Goal: Task Accomplishment & Management: Manage account settings

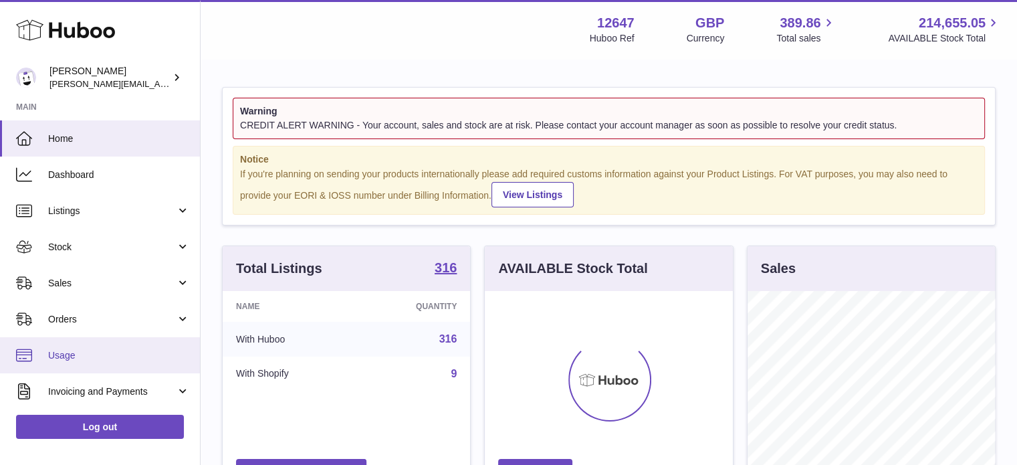
scroll to position [142, 0]
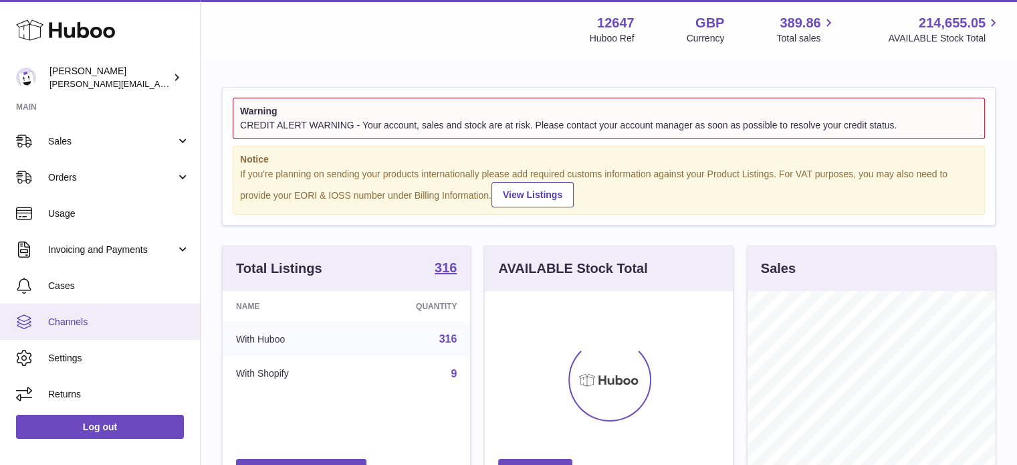
click at [96, 326] on span "Channels" at bounding box center [119, 322] width 142 height 13
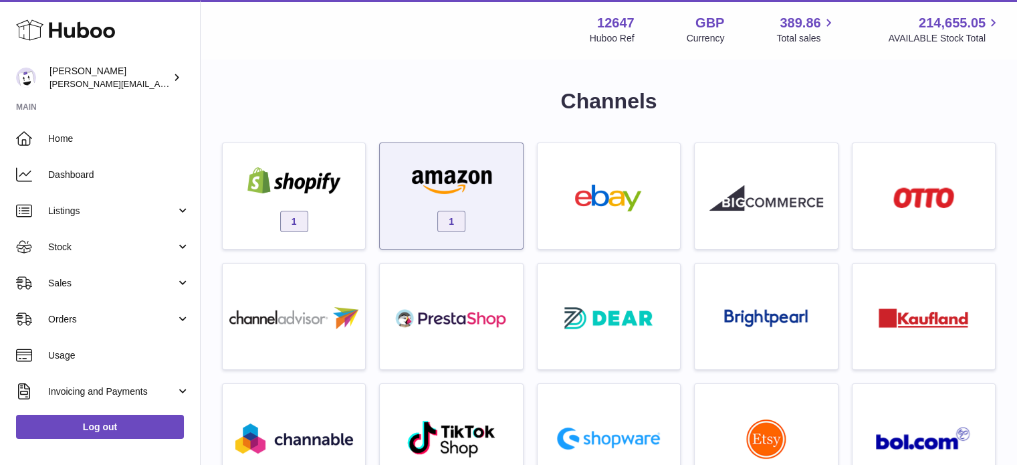
click at [452, 213] on span "1" at bounding box center [451, 221] width 28 height 21
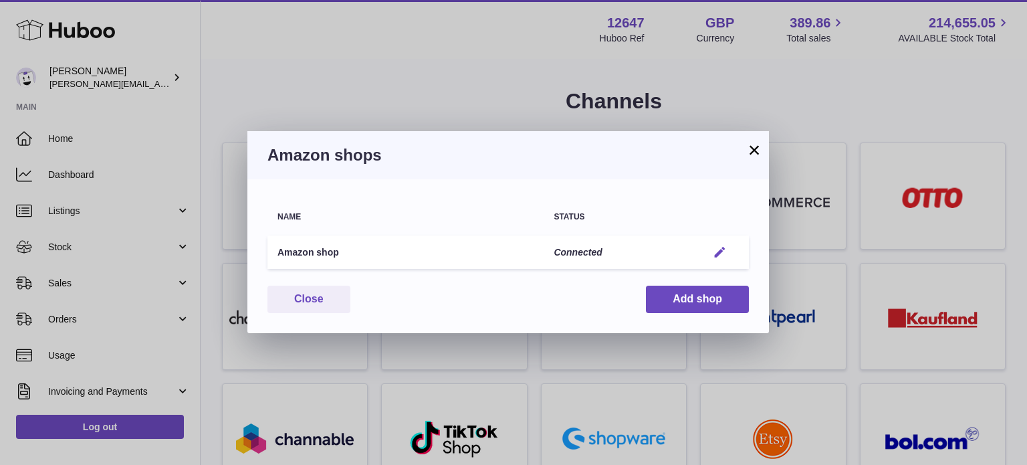
click at [722, 248] on em "button" at bounding box center [720, 252] width 14 height 14
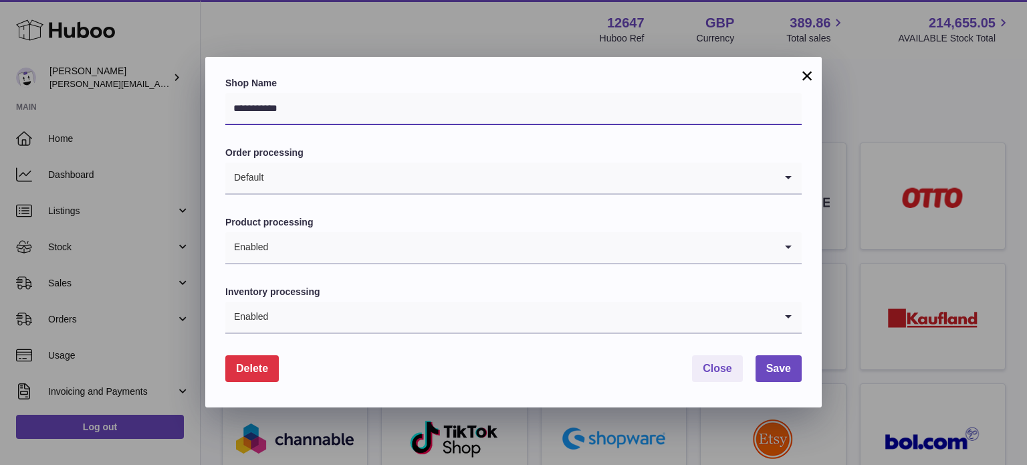
click at [443, 105] on input "**********" at bounding box center [513, 109] width 576 height 32
click at [427, 171] on input "Search for option" at bounding box center [519, 177] width 511 height 31
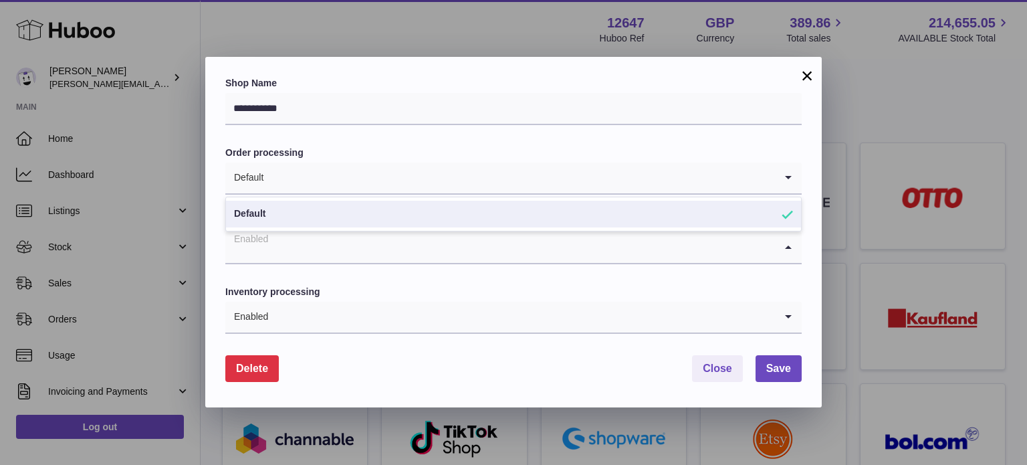
click at [452, 259] on input "Search for option" at bounding box center [500, 247] width 550 height 31
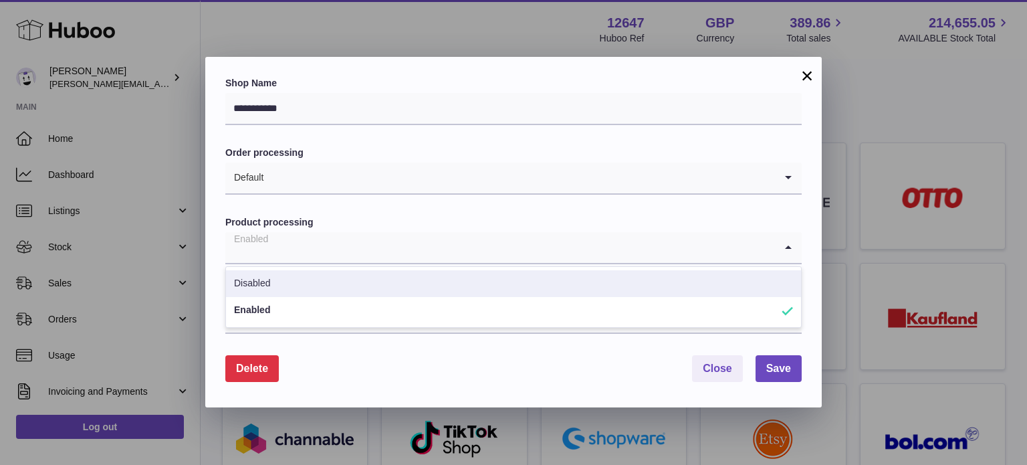
click at [439, 293] on li "Disabled" at bounding box center [513, 283] width 575 height 27
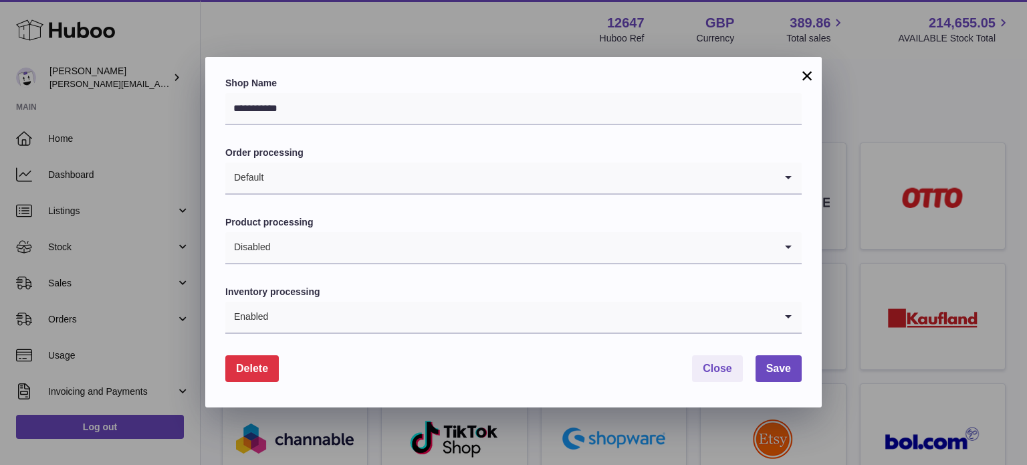
click at [425, 322] on input "Search for option" at bounding box center [522, 317] width 506 height 31
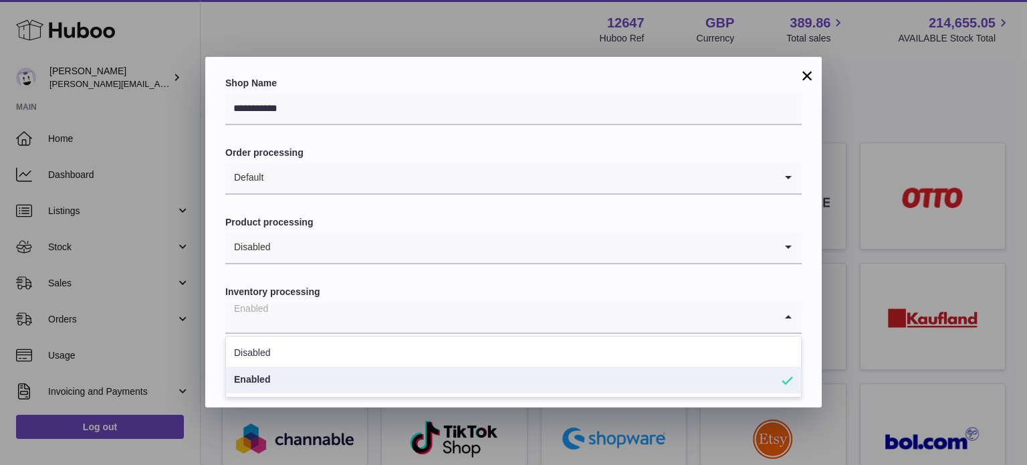
click at [402, 354] on li "Disabled" at bounding box center [513, 353] width 575 height 27
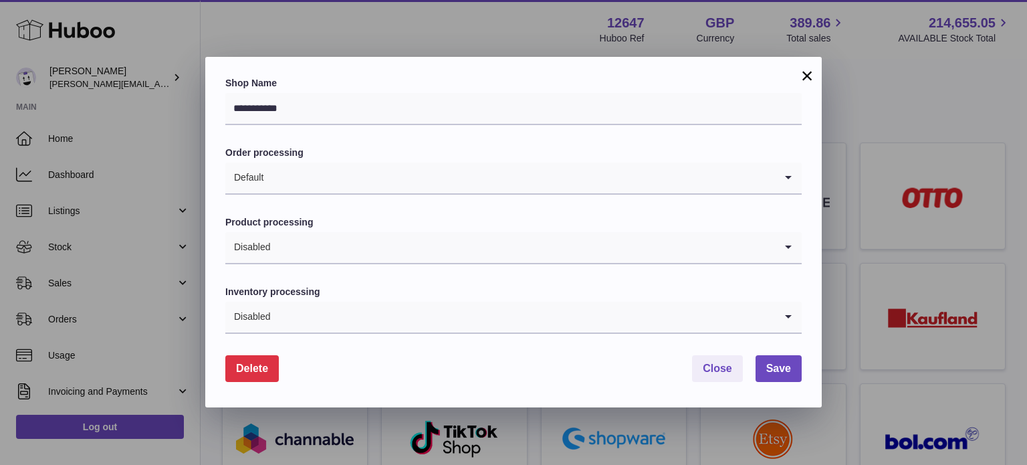
click at [668, 170] on input "Search for option" at bounding box center [519, 177] width 511 height 31
click at [659, 150] on label "Order processing" at bounding box center [513, 152] width 576 height 13
click at [644, 108] on input "**********" at bounding box center [513, 109] width 576 height 32
click at [773, 366] on span "Save" at bounding box center [778, 367] width 25 height 11
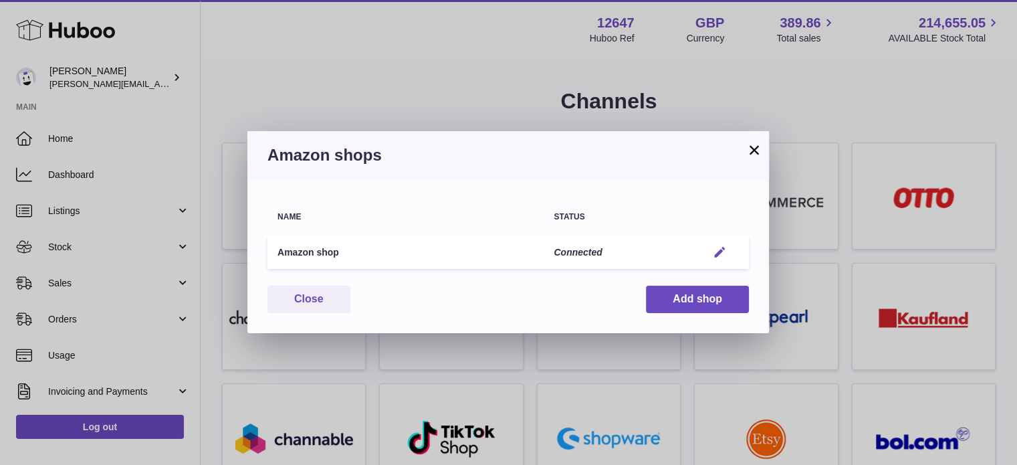
click at [717, 256] on em "button" at bounding box center [720, 252] width 14 height 14
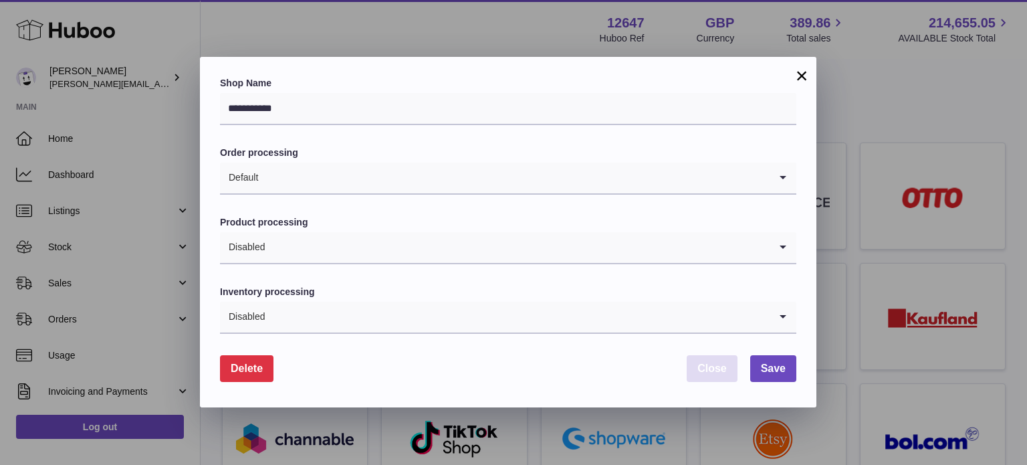
click at [710, 360] on button "Close" at bounding box center [712, 368] width 51 height 27
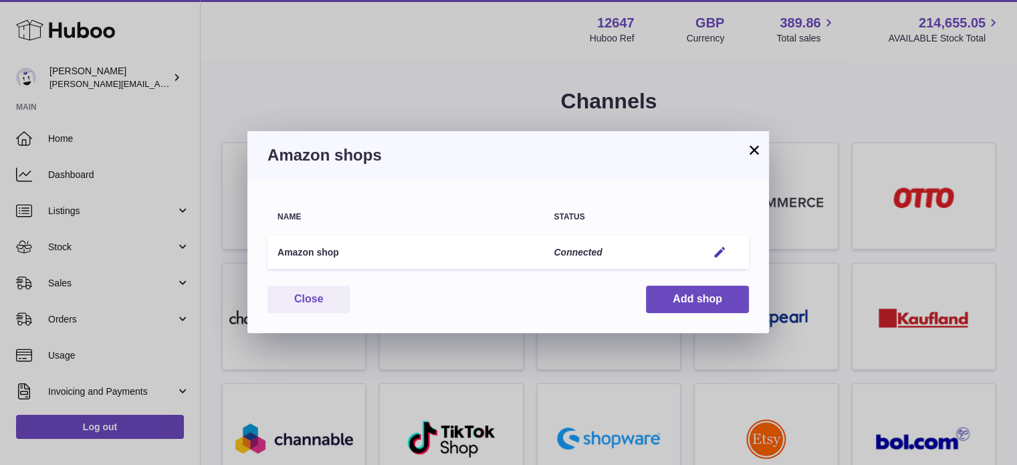
drag, startPoint x: 447, startPoint y: 90, endPoint x: 439, endPoint y: 84, distance: 10.0
click at [447, 90] on div "× Amazon shops Name Status Amazon shop Connected Edit You have not connected sh…" at bounding box center [508, 232] width 1017 height 465
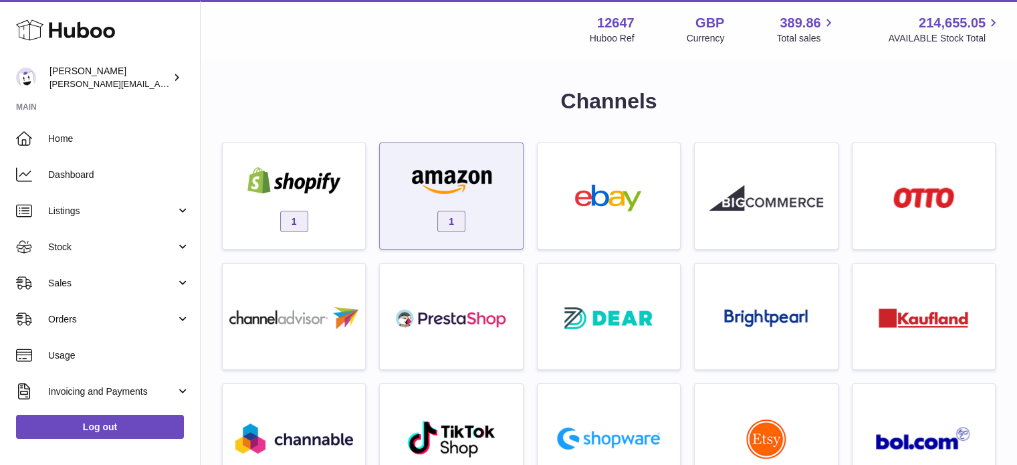
click at [493, 168] on img at bounding box center [451, 180] width 114 height 27
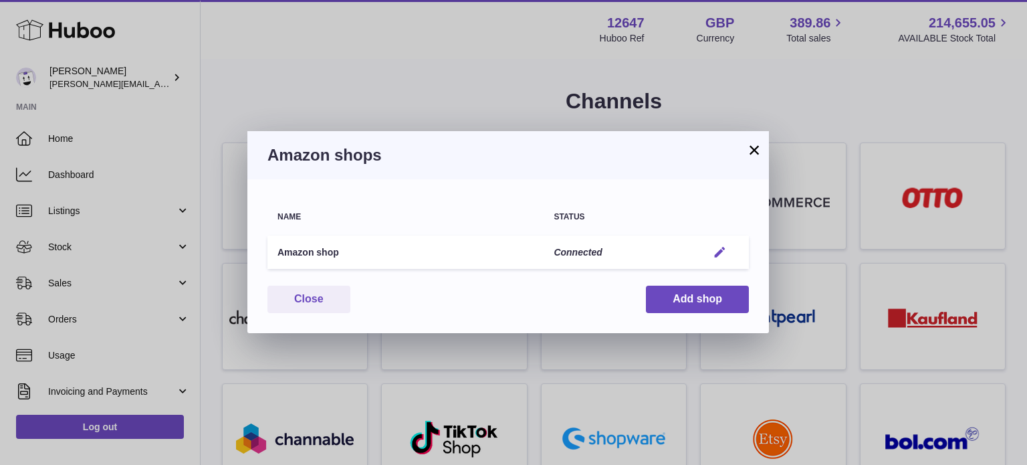
click at [726, 251] on em "button" at bounding box center [720, 252] width 14 height 14
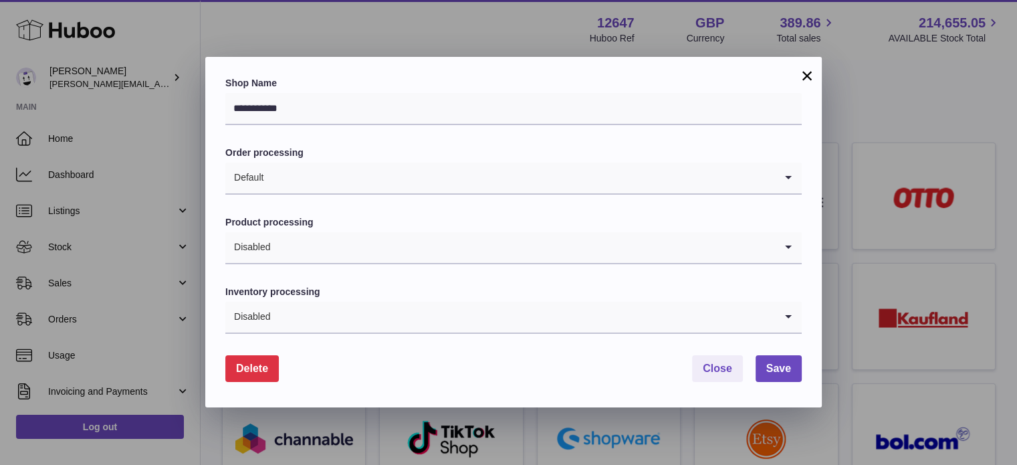
click at [899, 117] on div "**********" at bounding box center [508, 232] width 1017 height 465
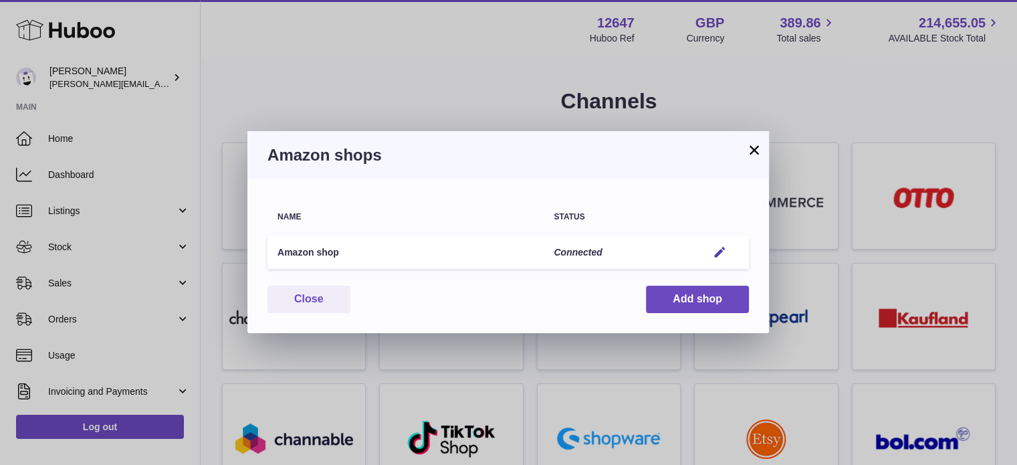
click at [755, 149] on button "×" at bounding box center [754, 150] width 16 height 16
